Goal: Task Accomplishment & Management: Complete application form

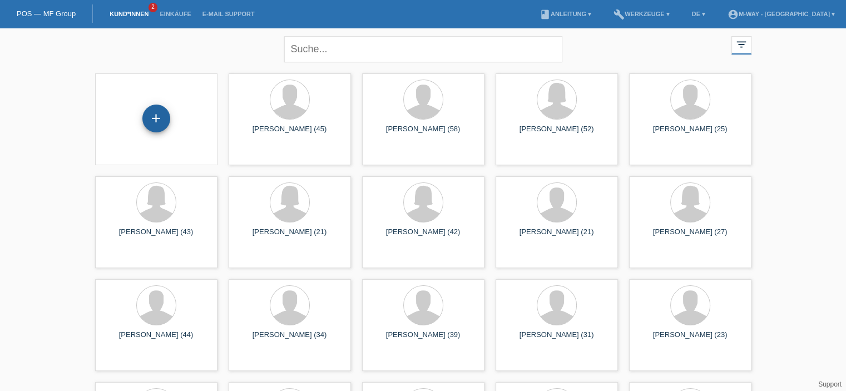
click at [158, 117] on div "+" at bounding box center [156, 119] width 28 height 28
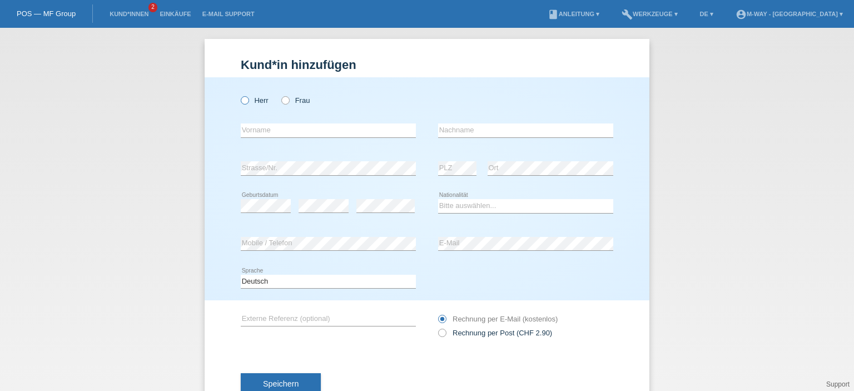
click at [239, 95] on icon at bounding box center [239, 95] width 0 height 0
click at [241, 103] on input "Herr" at bounding box center [244, 99] width 7 height 7
radio input "true"
click at [246, 122] on div "error Vorname" at bounding box center [328, 131] width 175 height 38
click at [297, 131] on input "text" at bounding box center [328, 130] width 175 height 14
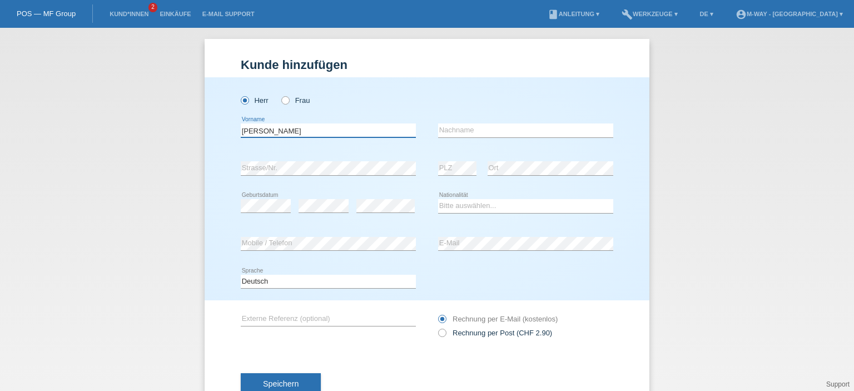
type input "Ralph"
click at [499, 135] on input "text" at bounding box center [525, 130] width 175 height 14
type input "Weissofner"
click at [456, 207] on select "Bitte auswählen... Schweiz Deutschland Liechtenstein Österreich ------------ Af…" at bounding box center [525, 205] width 175 height 13
select select "CH"
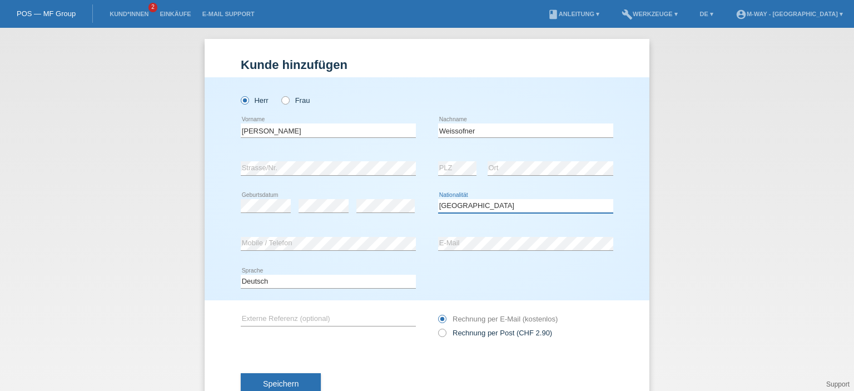
click at [438, 199] on select "Bitte auswählen... Schweiz Deutschland Liechtenstein Österreich ------------ Af…" at bounding box center [525, 205] width 175 height 13
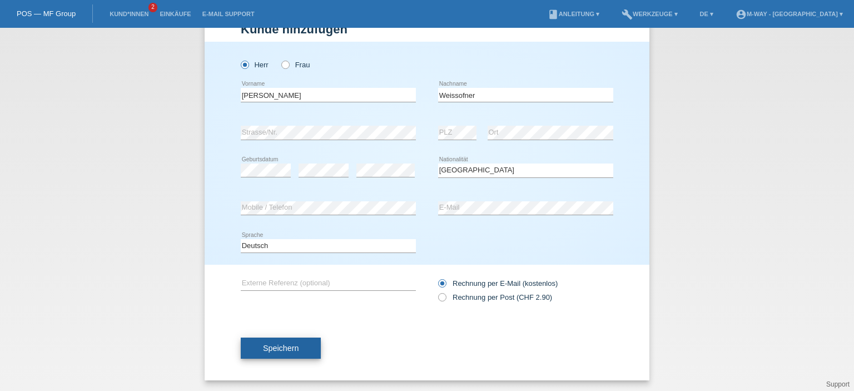
click at [288, 344] on span "Speichern" at bounding box center [281, 348] width 36 height 9
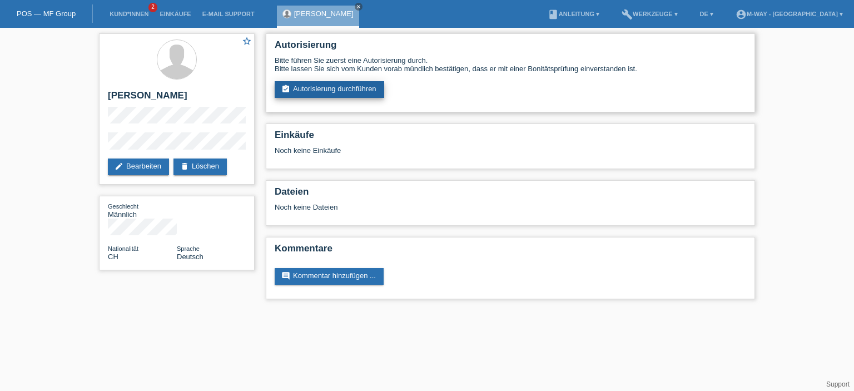
click at [327, 86] on link "assignment_turned_in Autorisierung durchführen" at bounding box center [330, 89] width 110 height 17
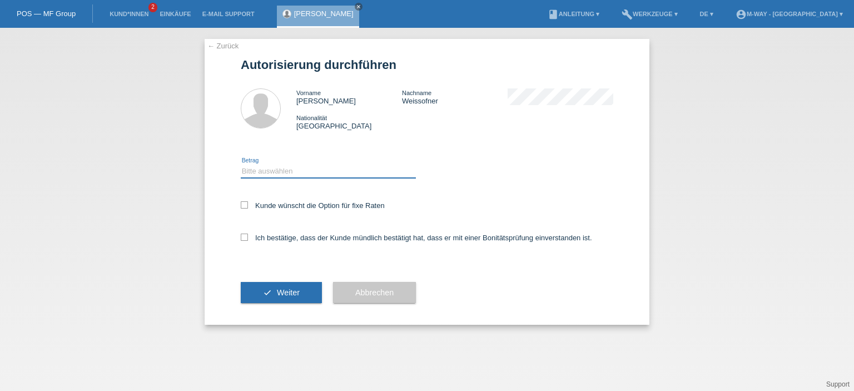
click at [286, 166] on select "Bitte auswählen CHF 1.00 - CHF 499.00 CHF 500.00 - CHF 1'999.00 CHF 2'000.00 - …" at bounding box center [328, 171] width 175 height 13
select select "3"
click at [241, 165] on select "Bitte auswählen CHF 1.00 - CHF 499.00 CHF 500.00 - CHF 1'999.00 CHF 2'000.00 - …" at bounding box center [328, 171] width 175 height 13
click at [245, 203] on icon at bounding box center [244, 204] width 7 height 7
click at [245, 203] on input "Kunde wünscht die Option für fixe Raten" at bounding box center [244, 204] width 7 height 7
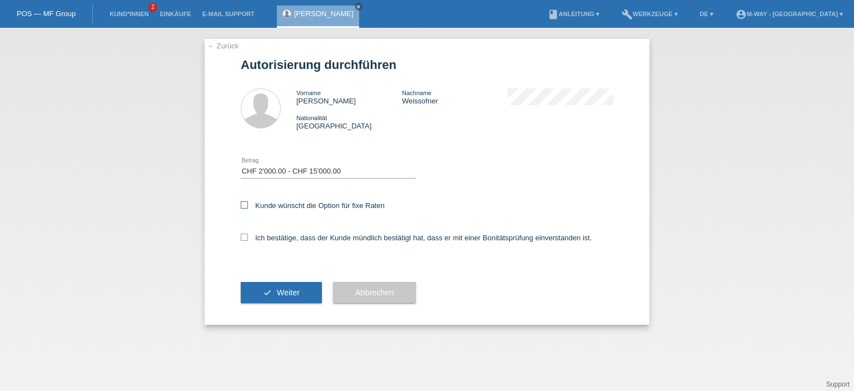
checkbox input "true"
click at [246, 243] on div "Ich bestätige, dass der Kunde mündlich bestätigt hat, dass er mit einer Bonität…" at bounding box center [427, 241] width 373 height 38
click at [243, 240] on icon at bounding box center [244, 237] width 7 height 7
click at [243, 240] on input "Ich bestätige, dass der Kunde mündlich bestätigt hat, dass er mit einer Bonität…" at bounding box center [244, 237] width 7 height 7
checkbox input "true"
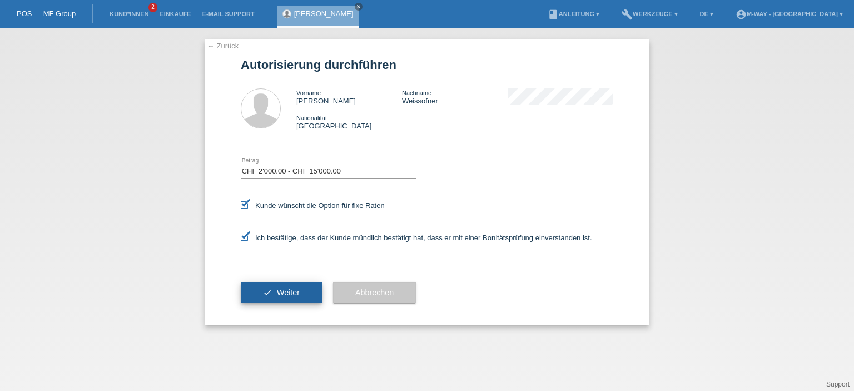
click at [274, 286] on button "check Weiter" at bounding box center [281, 292] width 81 height 21
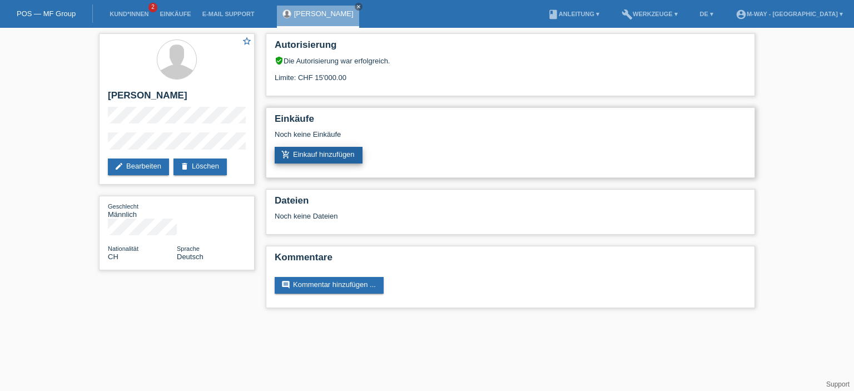
click at [353, 160] on link "add_shopping_cart Einkauf hinzufügen" at bounding box center [319, 155] width 88 height 17
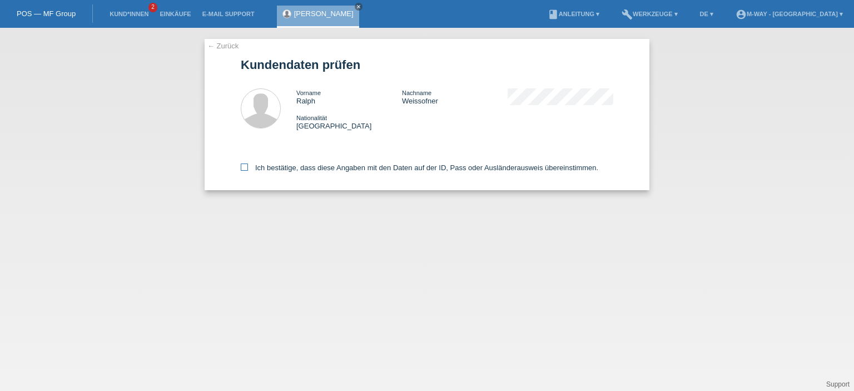
click at [243, 167] on icon at bounding box center [244, 167] width 7 height 7
click at [243, 167] on input "Ich bestätige, dass diese Angaben mit den Daten auf der ID, Pass oder Ausländer…" at bounding box center [244, 167] width 7 height 7
checkbox input "true"
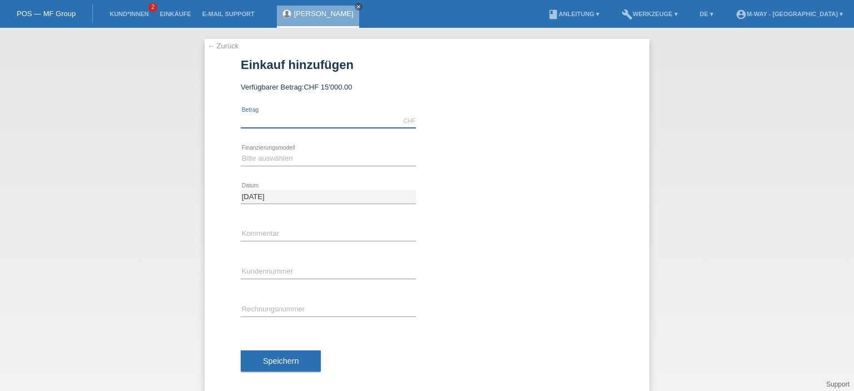
click at [289, 124] on input "text" at bounding box center [328, 121] width 175 height 14
type input "3932.85"
click at [280, 156] on select "Bitte auswählen Fixe Raten Kauf auf Rechnung mit Teilzahlungsoption" at bounding box center [328, 158] width 175 height 13
select select "77"
click at [241, 152] on select "Bitte auswählen Fixe Raten Kauf auf Rechnung mit Teilzahlungsoption" at bounding box center [328, 158] width 175 height 13
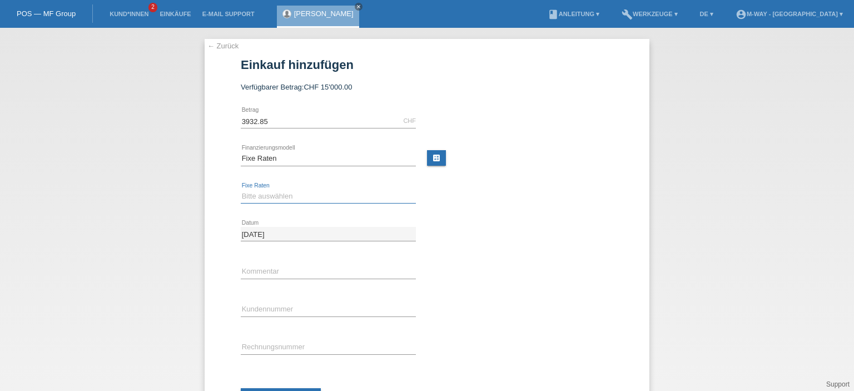
click at [291, 196] on select "Bitte auswählen 4 Raten 5 Raten 6 Raten 7 Raten 8 Raten 9 Raten 10 Raten 11 Rat…" at bounding box center [328, 196] width 175 height 13
select select "202"
click at [241, 190] on select "Bitte auswählen 4 Raten 5 Raten 6 Raten 7 Raten 8 Raten 9 Raten 10 Raten 11 Rat…" at bounding box center [328, 196] width 175 height 13
click at [289, 268] on input "text" at bounding box center [328, 272] width 175 height 14
type input "neues e-Bike + ZB"
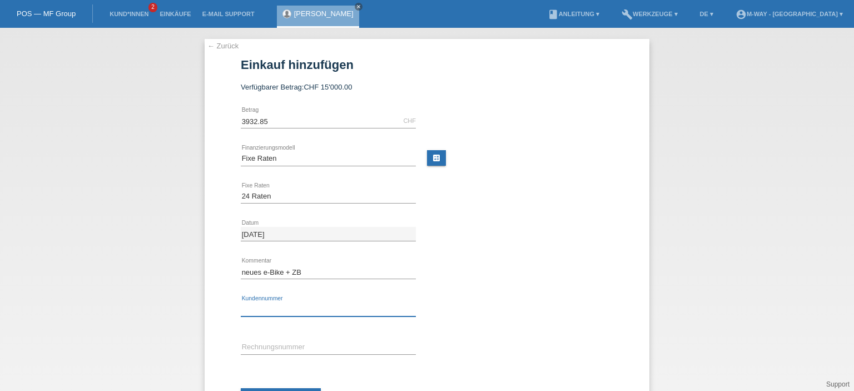
click at [286, 312] on input "text" at bounding box center [328, 310] width 175 height 14
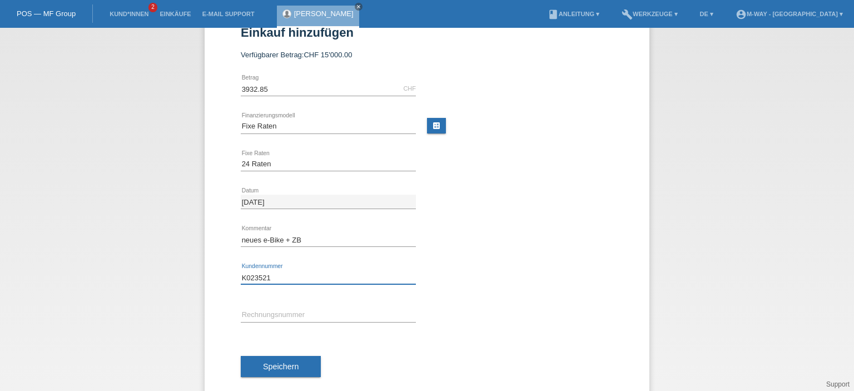
scroll to position [50, 0]
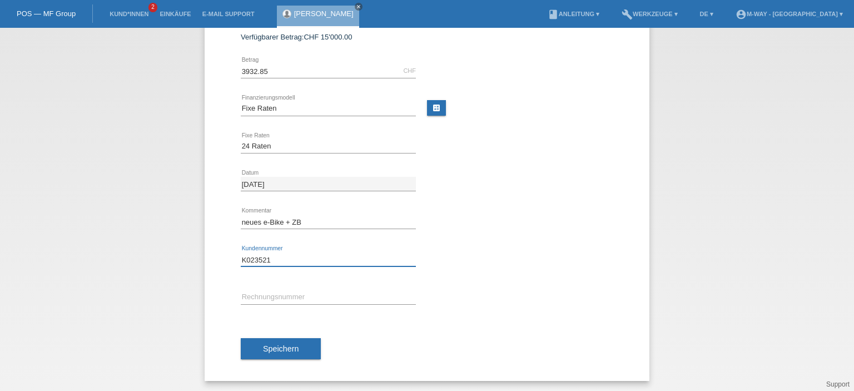
type input "K023521"
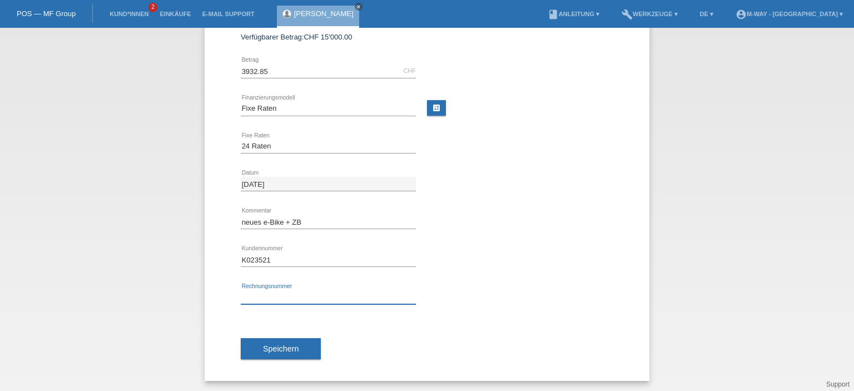
click at [331, 302] on input "text" at bounding box center [328, 297] width 175 height 14
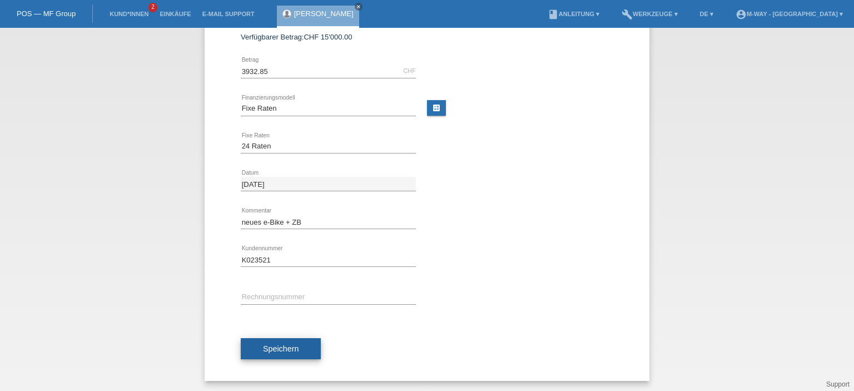
click at [299, 347] on button "Speichern" at bounding box center [281, 348] width 80 height 21
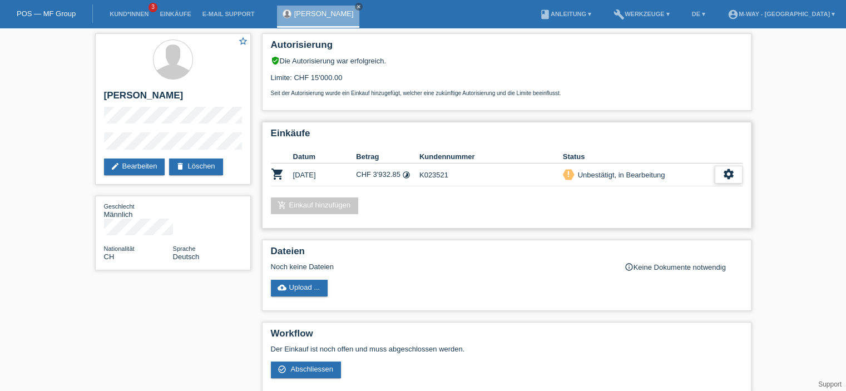
click at [736, 172] on div "settings" at bounding box center [729, 175] width 28 height 18
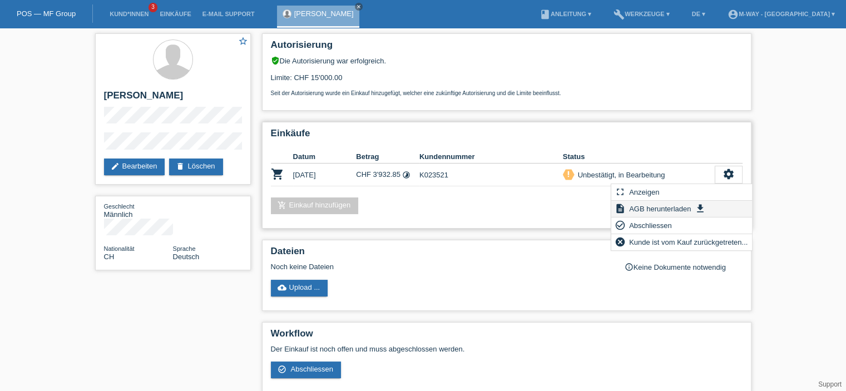
click at [674, 208] on span "AGB herunterladen" at bounding box center [659, 208] width 65 height 13
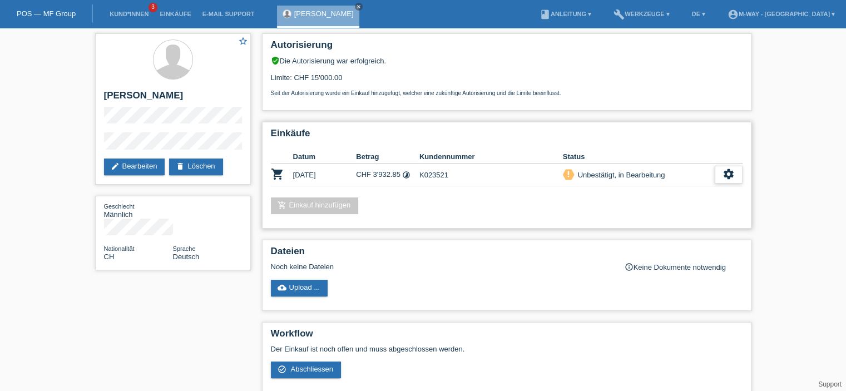
click at [725, 172] on icon "settings" at bounding box center [728, 174] width 12 height 12
click at [654, 223] on div "Einkäufe Datum Betrag Kundennummer Status shopping_cart 20.09.2025 CHF 3'932.85…" at bounding box center [506, 175] width 489 height 107
click at [646, 175] on div "Unbestätigt, in Bearbeitung" at bounding box center [620, 175] width 91 height 12
click at [735, 174] on div "settings" at bounding box center [729, 175] width 28 height 18
click at [647, 228] on span "Abschliessen" at bounding box center [640, 225] width 46 height 13
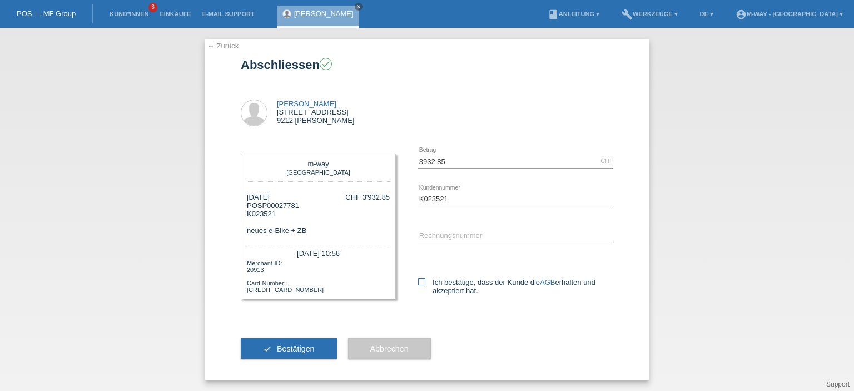
click at [418, 284] on icon at bounding box center [421, 281] width 7 height 7
click at [418, 284] on input "Ich bestätige, dass der Kunde die AGB erhalten und akzeptiert hat." at bounding box center [421, 281] width 7 height 7
checkbox input "true"
click at [296, 345] on span "Bestätigen" at bounding box center [296, 348] width 38 height 9
